Goal: Task Accomplishment & Management: Manage account settings

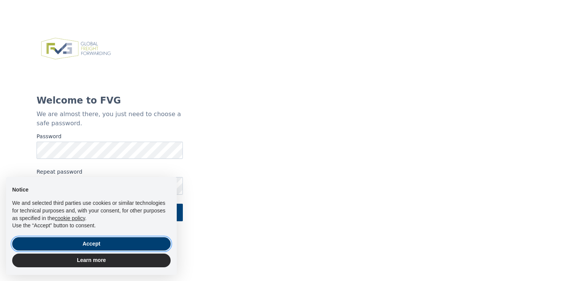
click at [90, 242] on button "Accept" at bounding box center [91, 244] width 159 height 14
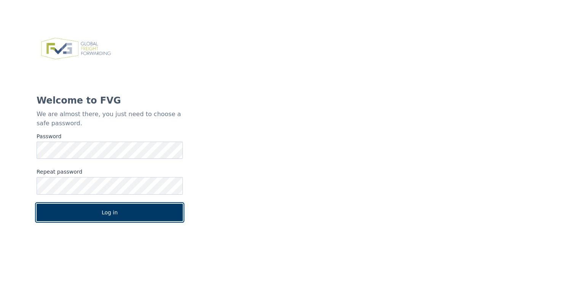
click at [106, 210] on button "Log in" at bounding box center [110, 213] width 146 height 18
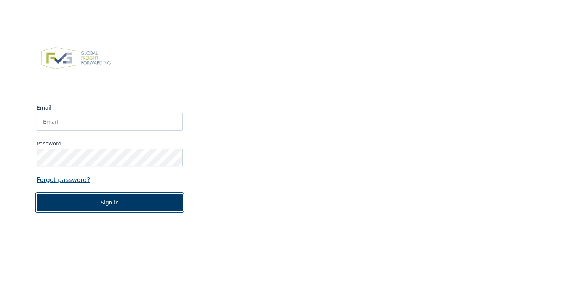
click at [123, 204] on button "Sign in" at bounding box center [110, 203] width 146 height 18
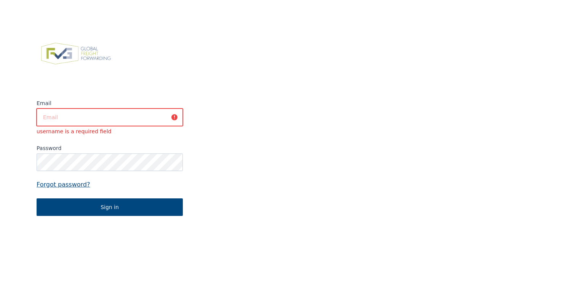
click at [59, 117] on input "Email" at bounding box center [110, 118] width 146 height 18
paste input "[EMAIL_ADDRESS][DOMAIN_NAME]"
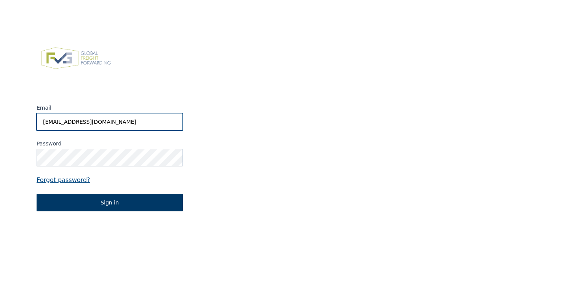
type input "[EMAIL_ADDRESS][DOMAIN_NAME]"
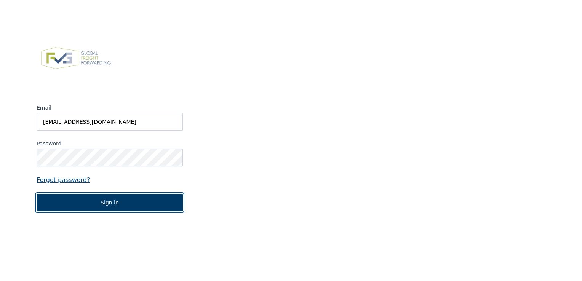
click at [106, 203] on button "Sign in" at bounding box center [110, 203] width 146 height 18
